Goal: Transaction & Acquisition: Download file/media

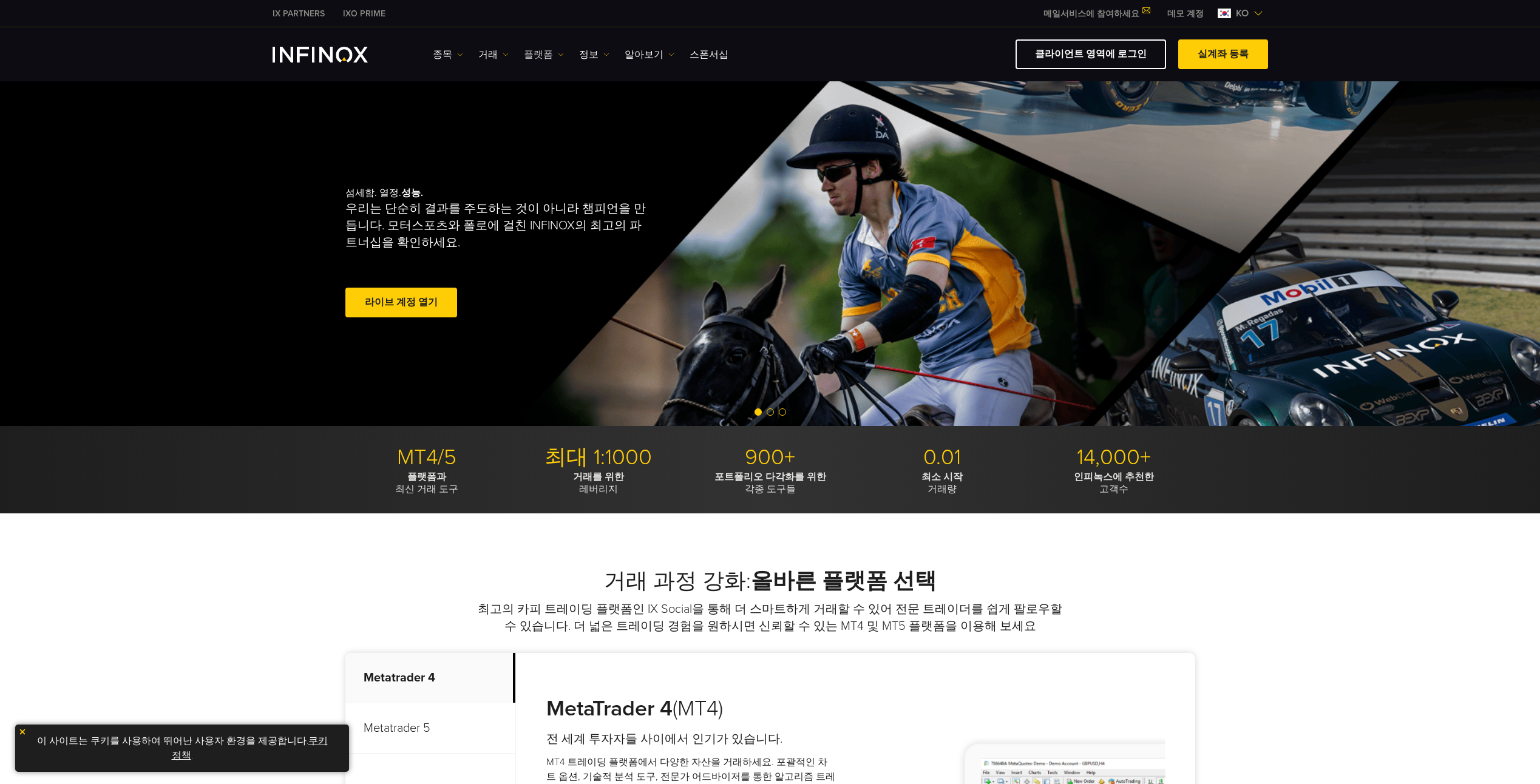
click at [537, 58] on link "플랫폼" at bounding box center [544, 54] width 40 height 14
click at [567, 141] on link "INFINOX 플랫폼" at bounding box center [571, 145] width 93 height 26
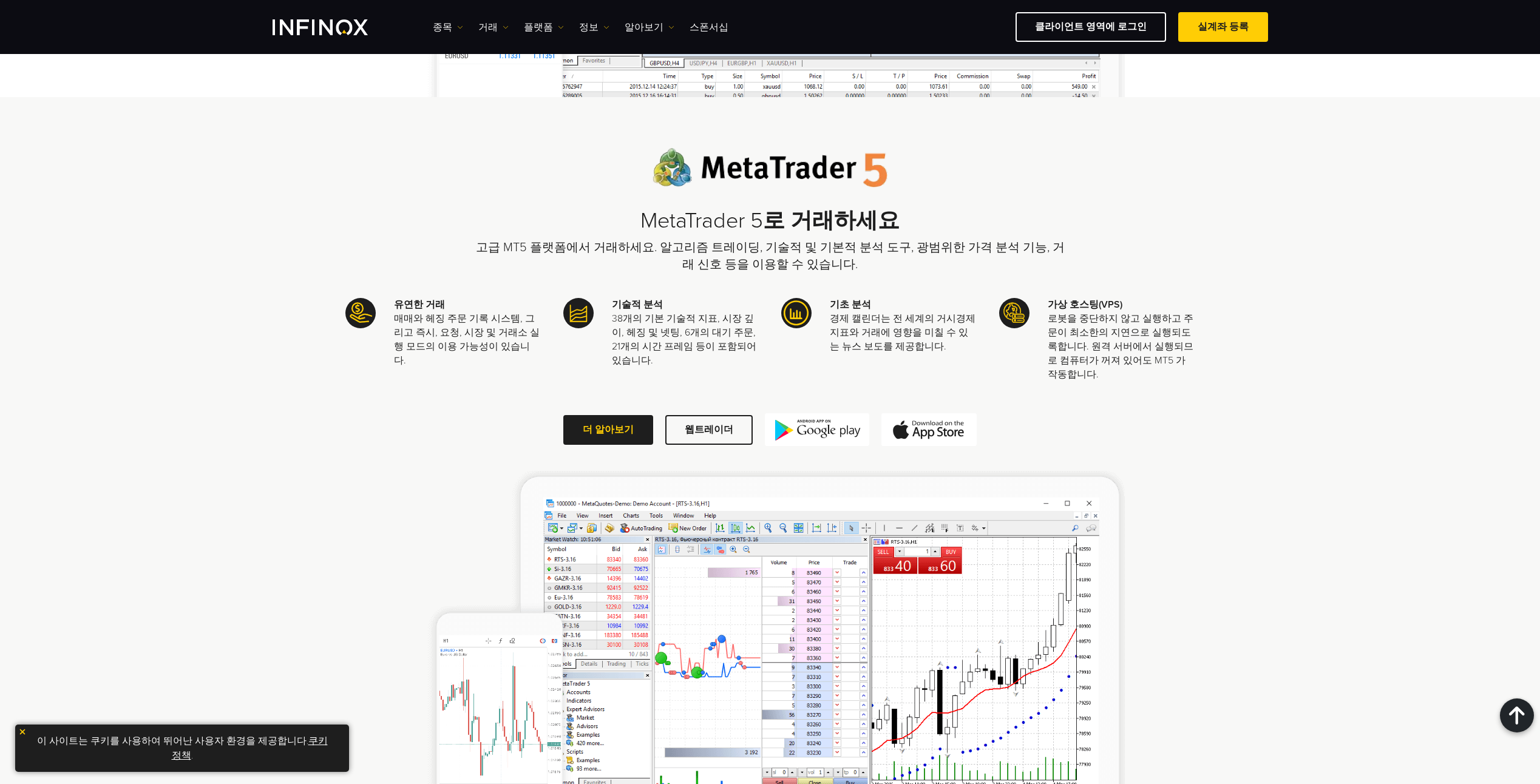
scroll to position [1517, 0]
click at [618, 429] on link "더 알아보기" at bounding box center [608, 429] width 90 height 30
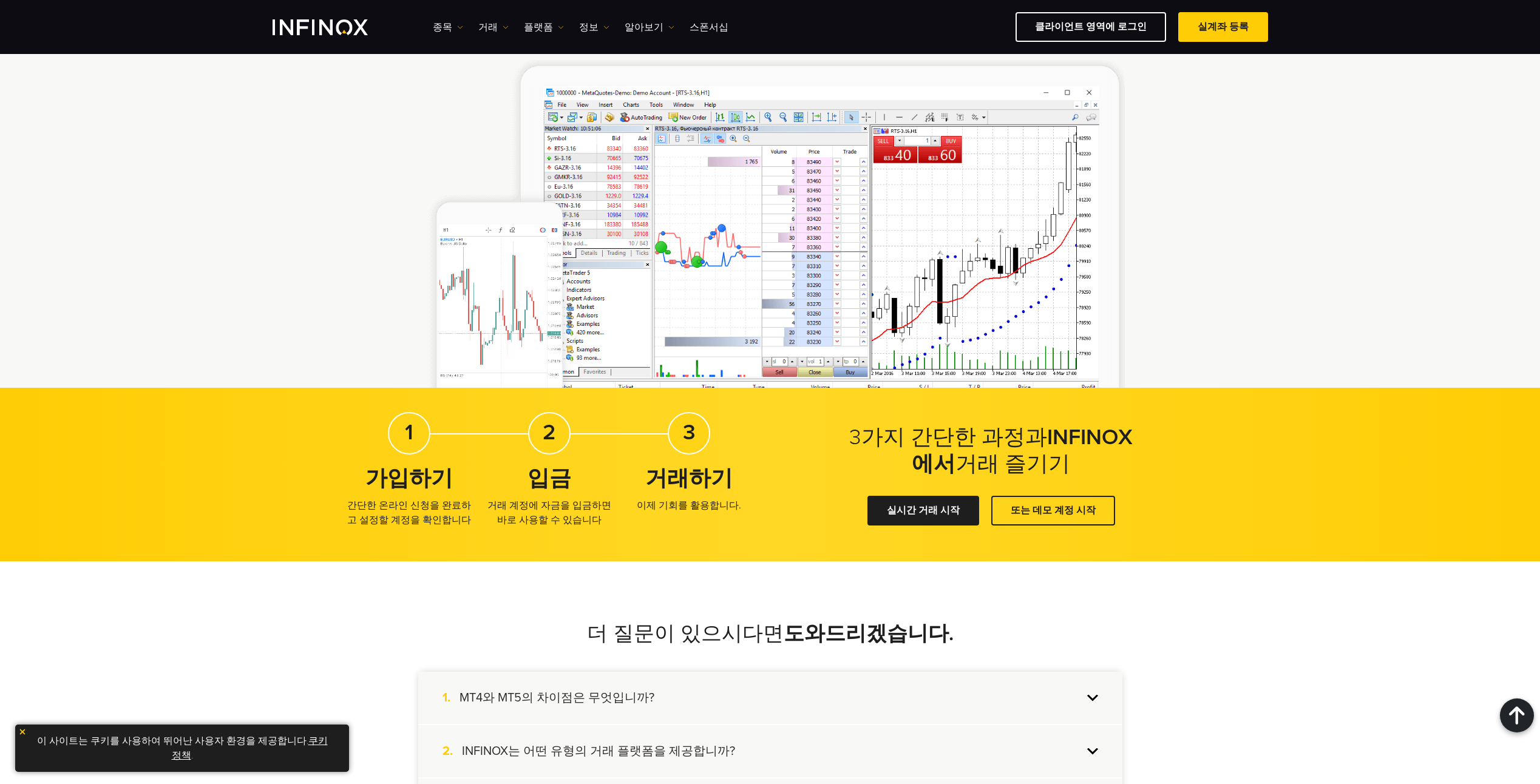
scroll to position [1942, 0]
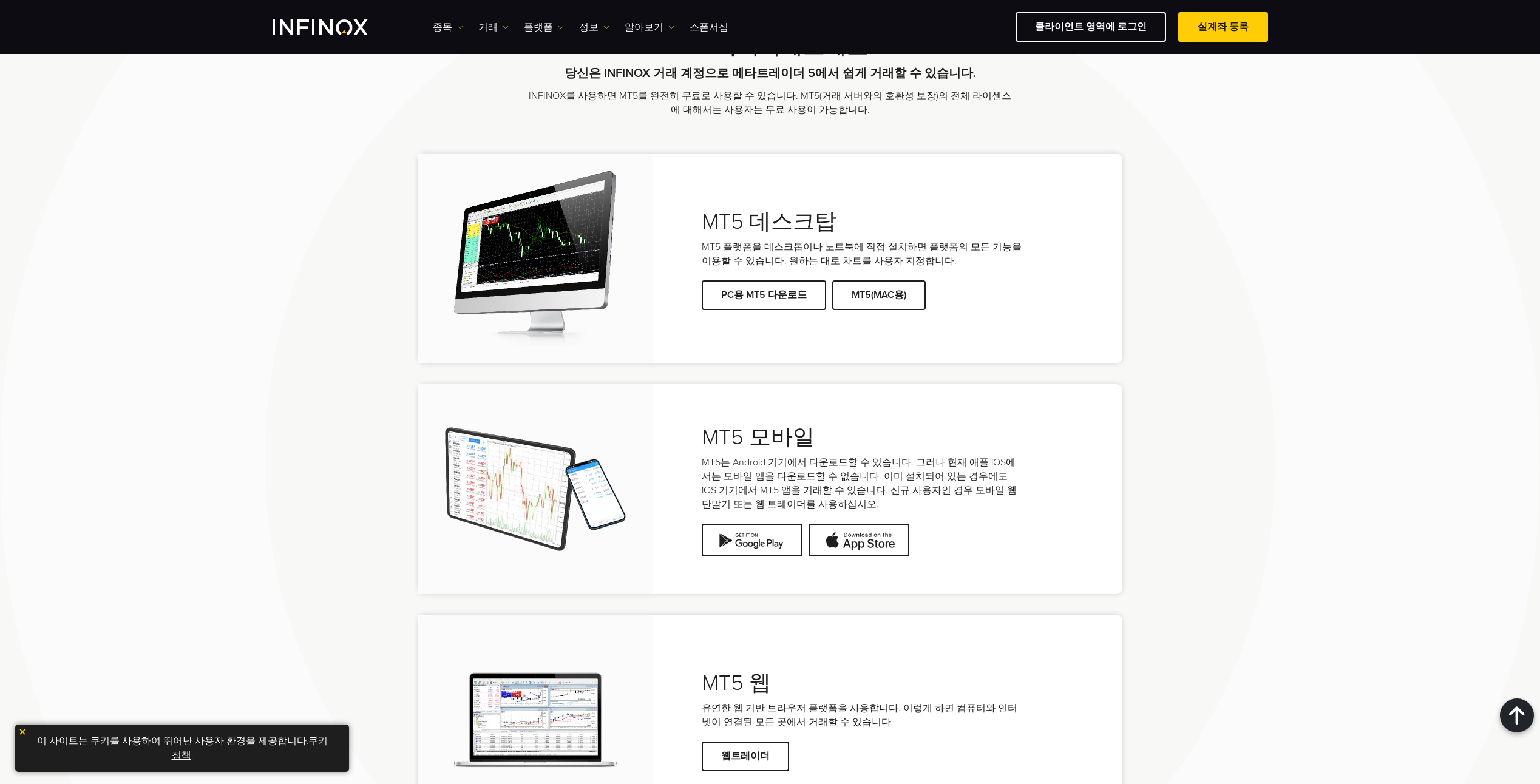
scroll to position [2428, 0]
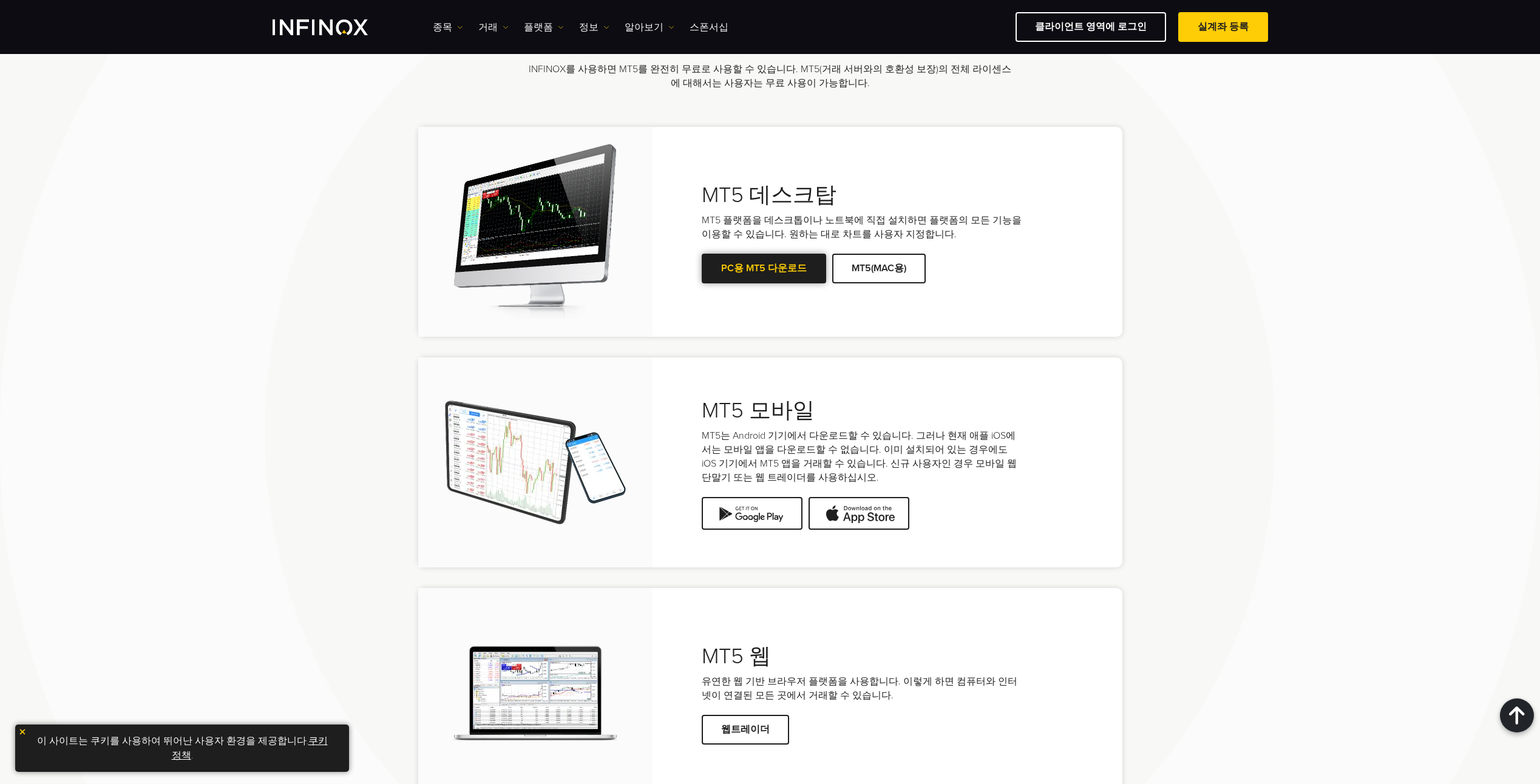
click at [772, 270] on link "PC용 MT5 다운로드" at bounding box center [764, 268] width 124 height 30
click at [1245, 164] on div "MT5와 시작해보세요 당신은 INFINOX 거래 계정으로 메타트레이더 5에서 쉽게 거래할 수 있습니다. INFINOX를 사용하면 MT5를 완전…" at bounding box center [770, 401] width 1540 height 896
click at [1332, 198] on div "MT5와 시작해보세요 당신은 INFINOX 거래 계정으로 메타트레이더 5에서 쉽게 거래할 수 있습니다. INFINOX를 사용하면 MT5를 완전…" at bounding box center [770, 401] width 1540 height 896
click at [888, 592] on div "MT5 웹 유연한 웹 기반 브라우저 플랫폼을 사용합니다. 이렇게 하면 컴퓨터와 인터넷이 연결된 모든 곳에서 거래할 수 있습니다. 웹트레이더" at bounding box center [770, 693] width 704 height 210
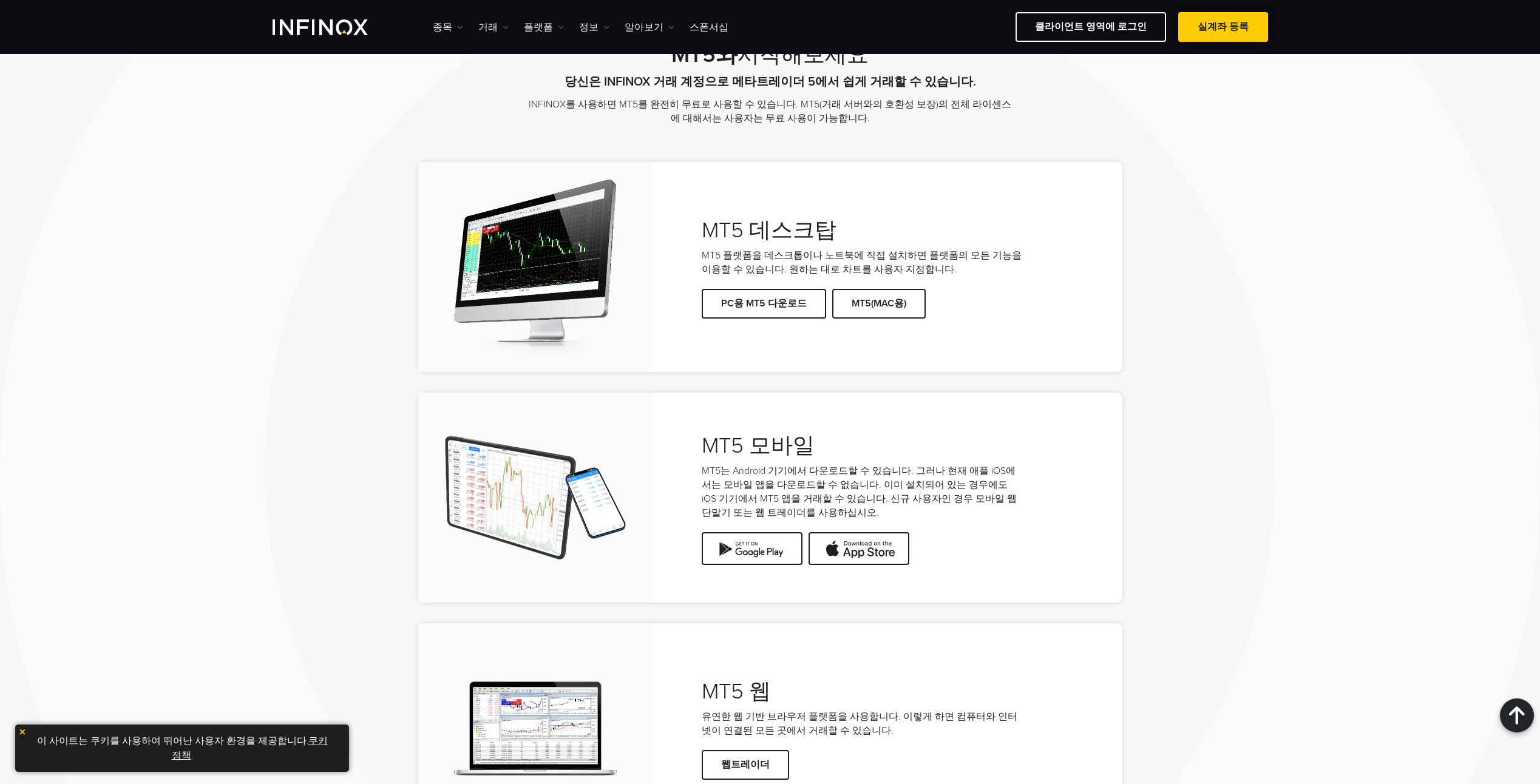
scroll to position [2367, 0]
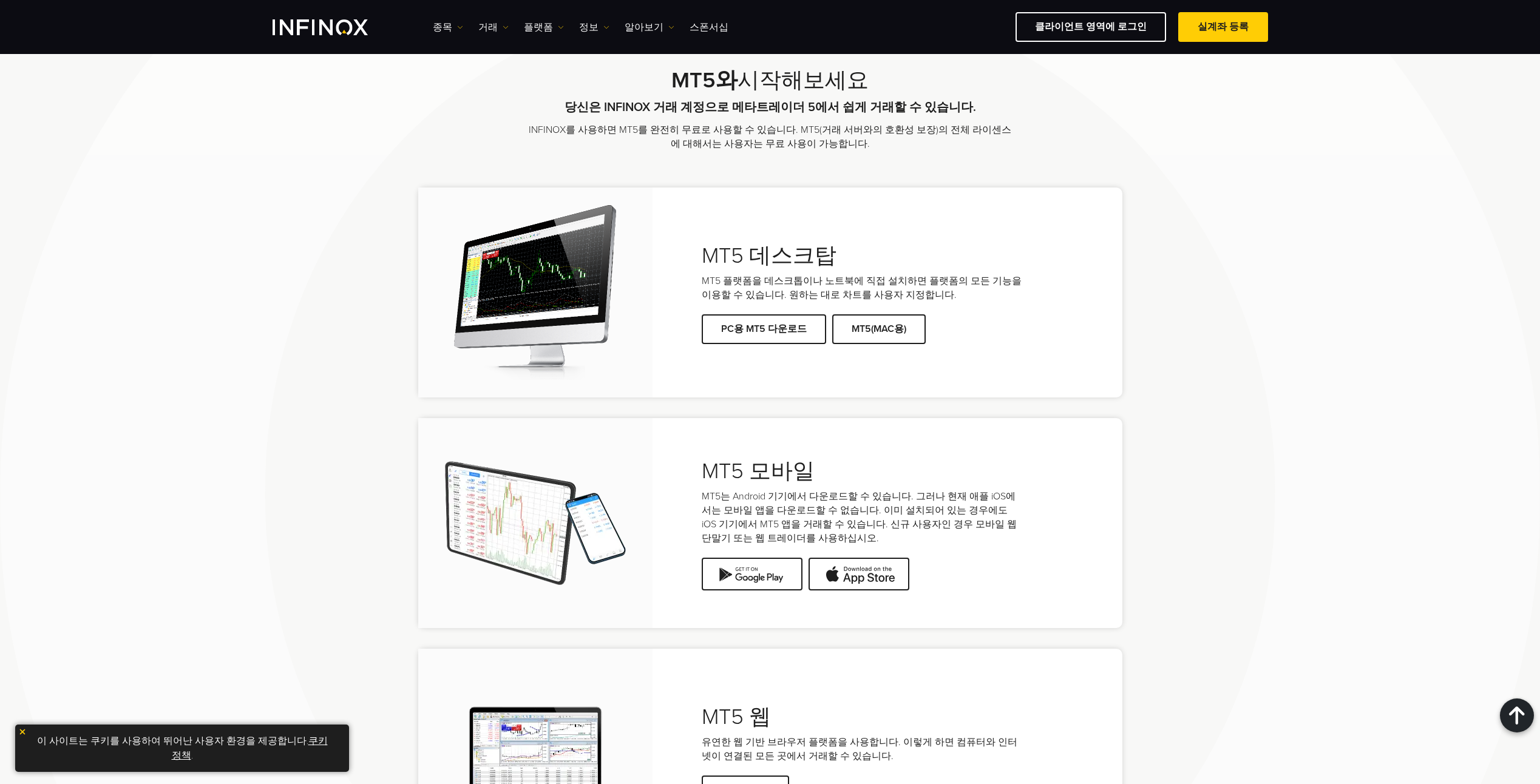
drag, startPoint x: 1185, startPoint y: 220, endPoint x: 1149, endPoint y: 123, distance: 103.5
click at [1185, 220] on div "MT5와 시작해보세요 당신은 INFINOX 거래 계정으로 메타트레이더 5에서 쉽게 거래할 수 있습니다. INFINOX를 사용하면 MT5를 완전…" at bounding box center [771, 462] width 874 height 794
